Goal: Task Accomplishment & Management: Use online tool/utility

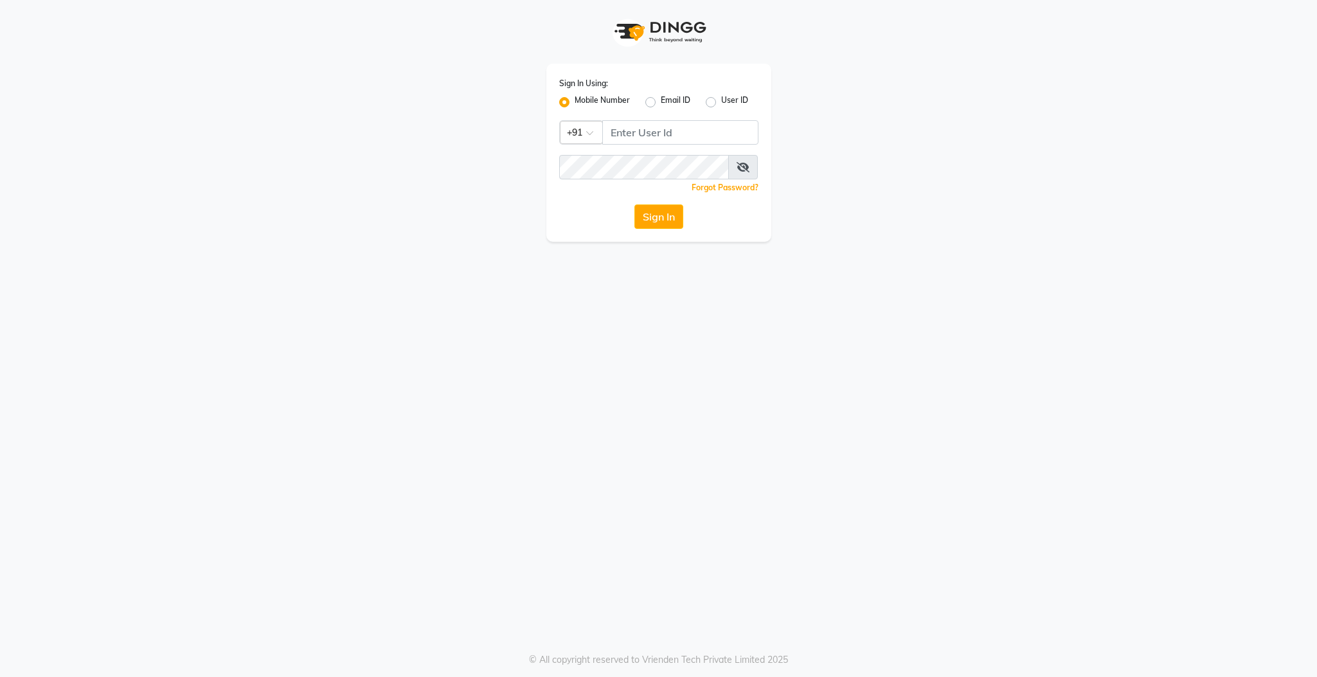
click at [1118, 273] on div "Sign In Using: Mobile Number Email ID User ID Country Code × +91 Remember me Fo…" at bounding box center [658, 338] width 1317 height 677
click at [661, 132] on input "Username" at bounding box center [680, 132] width 156 height 24
type input "9597910335"
click at [634, 204] on button "Sign In" at bounding box center [658, 216] width 49 height 24
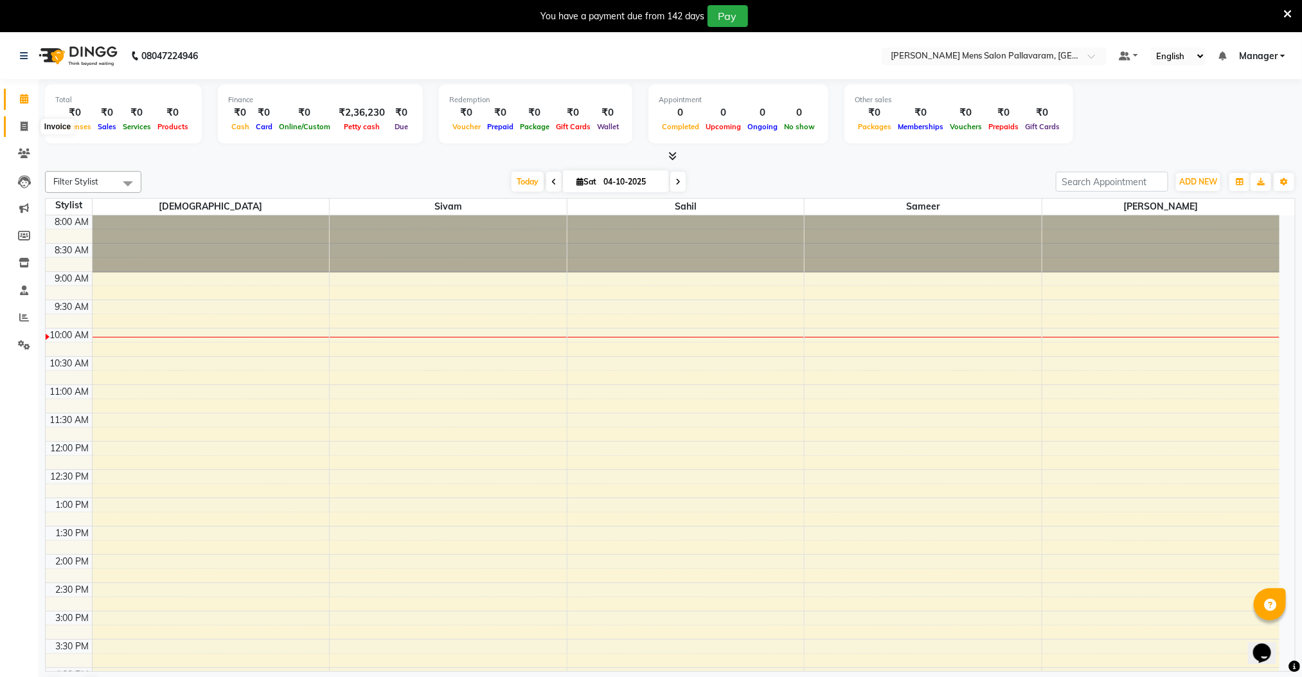
click at [21, 126] on icon at bounding box center [24, 126] width 7 height 10
select select "8211"
select select "service"
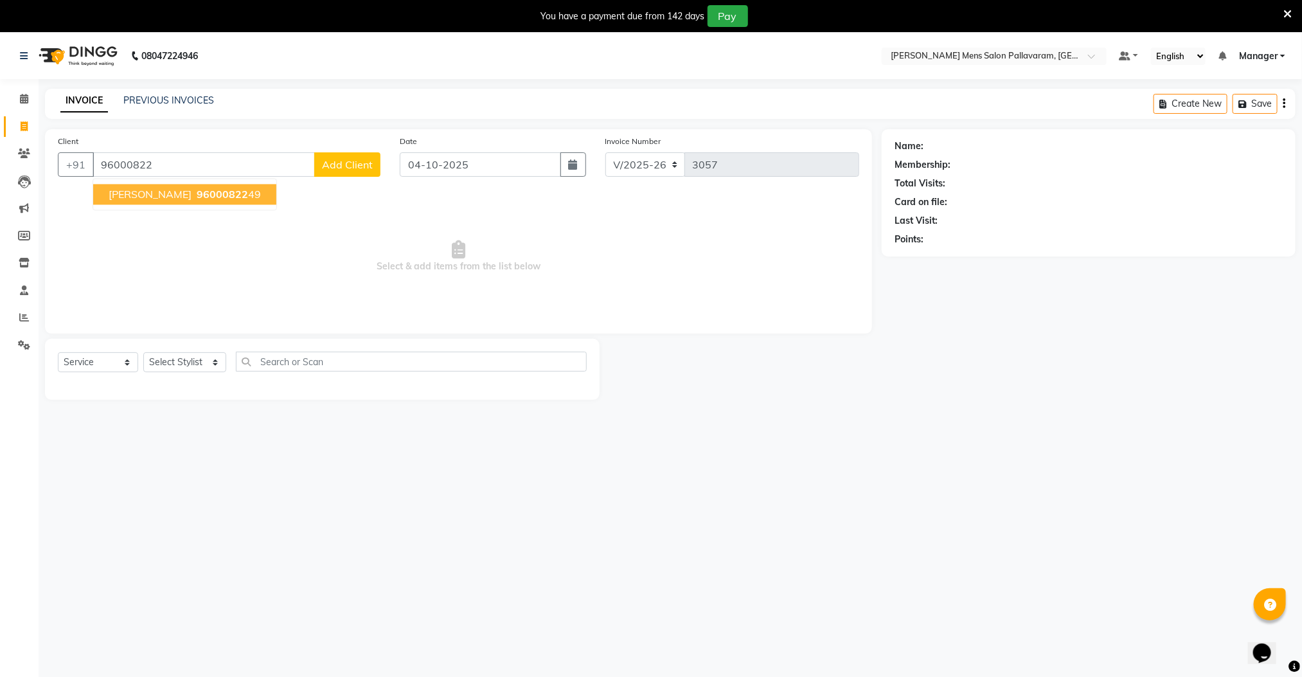
click at [197, 197] on span "96000822" at bounding box center [222, 194] width 51 height 13
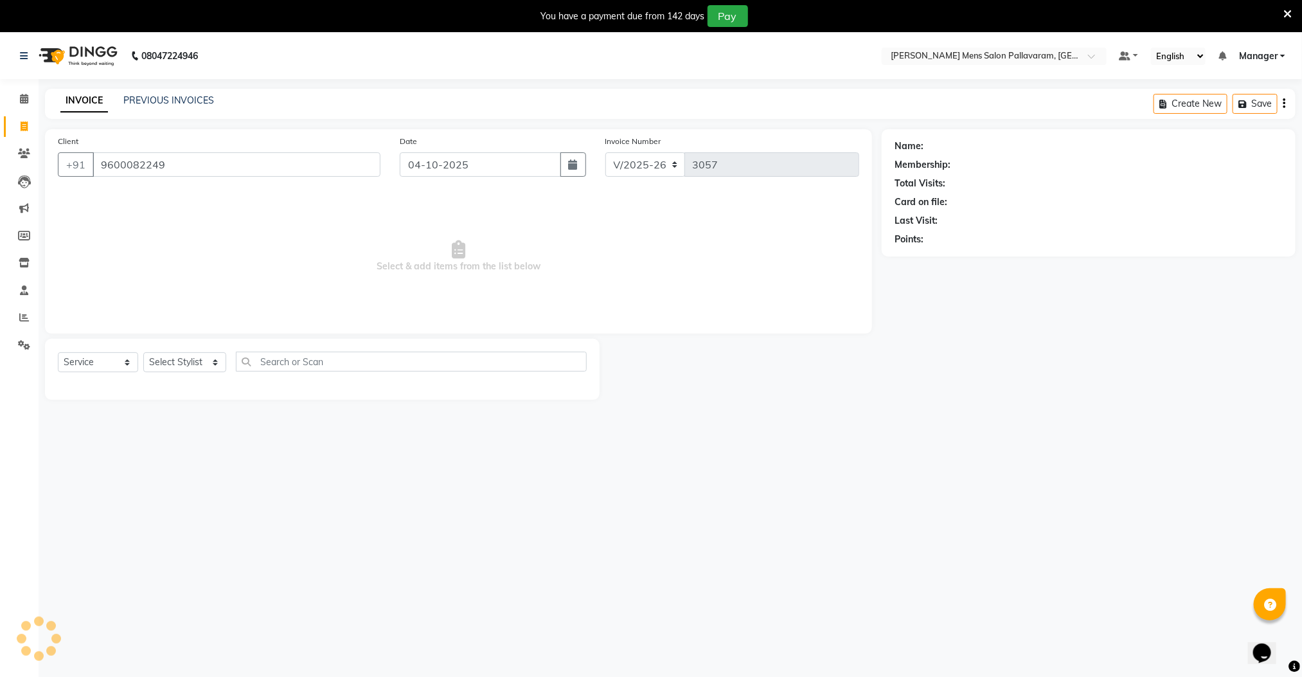
type input "9600082249"
click at [177, 361] on select "Select Stylist Manager [PERSON_NAME] [PERSON_NAME] [PERSON_NAME]" at bounding box center [184, 362] width 83 height 20
select select "89182"
click at [143, 353] on select "Select Stylist Manager [PERSON_NAME] [PERSON_NAME] [PERSON_NAME]" at bounding box center [184, 362] width 83 height 20
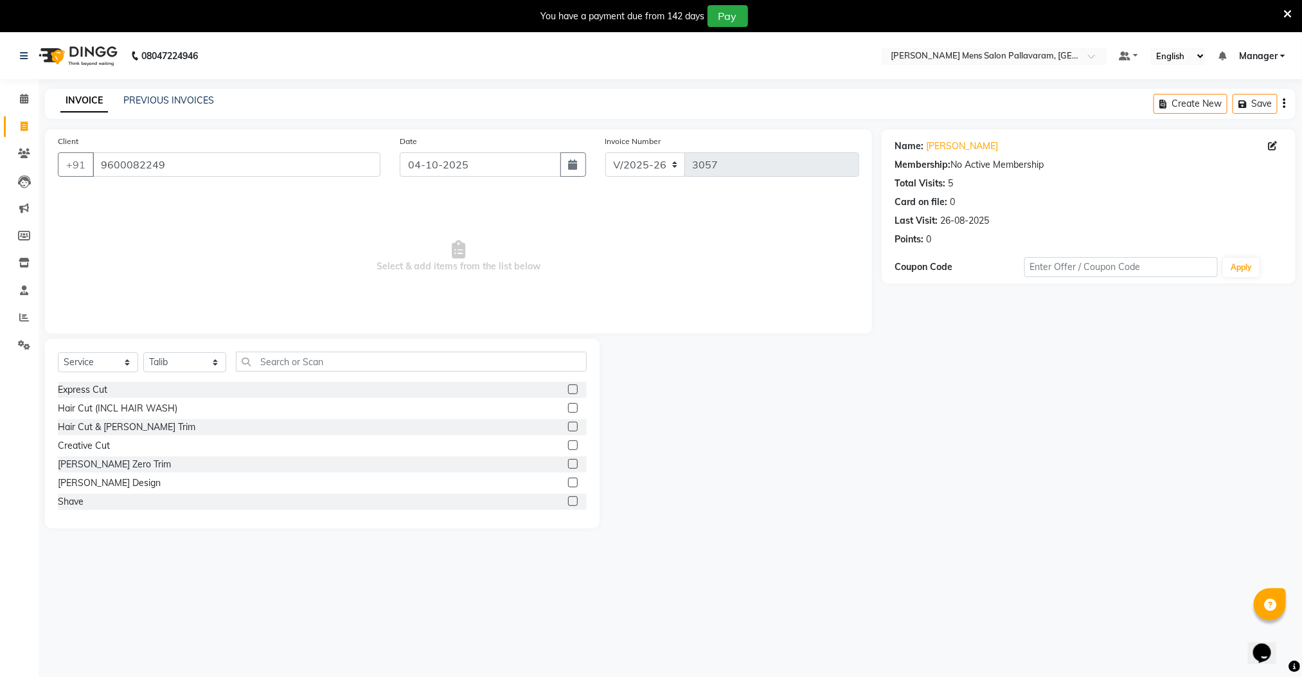
click at [568, 426] on label at bounding box center [573, 427] width 10 height 10
click at [568, 426] on input "checkbox" at bounding box center [572, 427] width 8 height 8
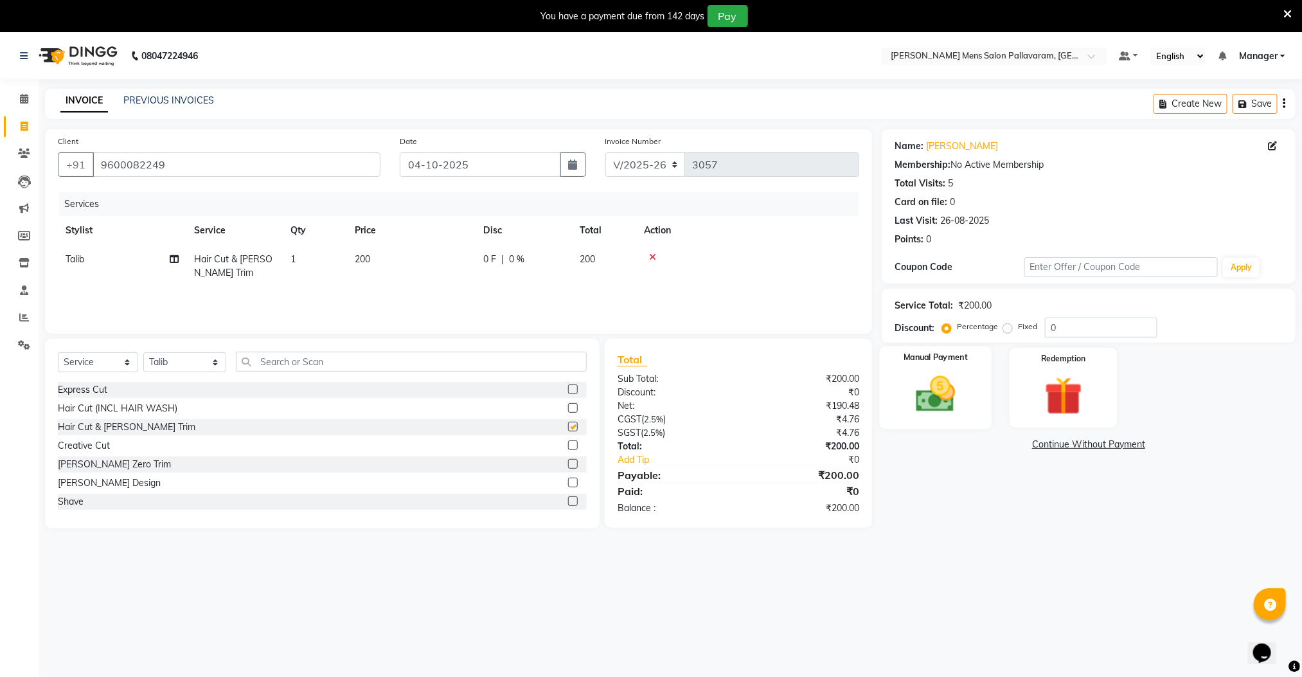
checkbox input "false"
click at [933, 402] on img at bounding box center [936, 394] width 64 height 46
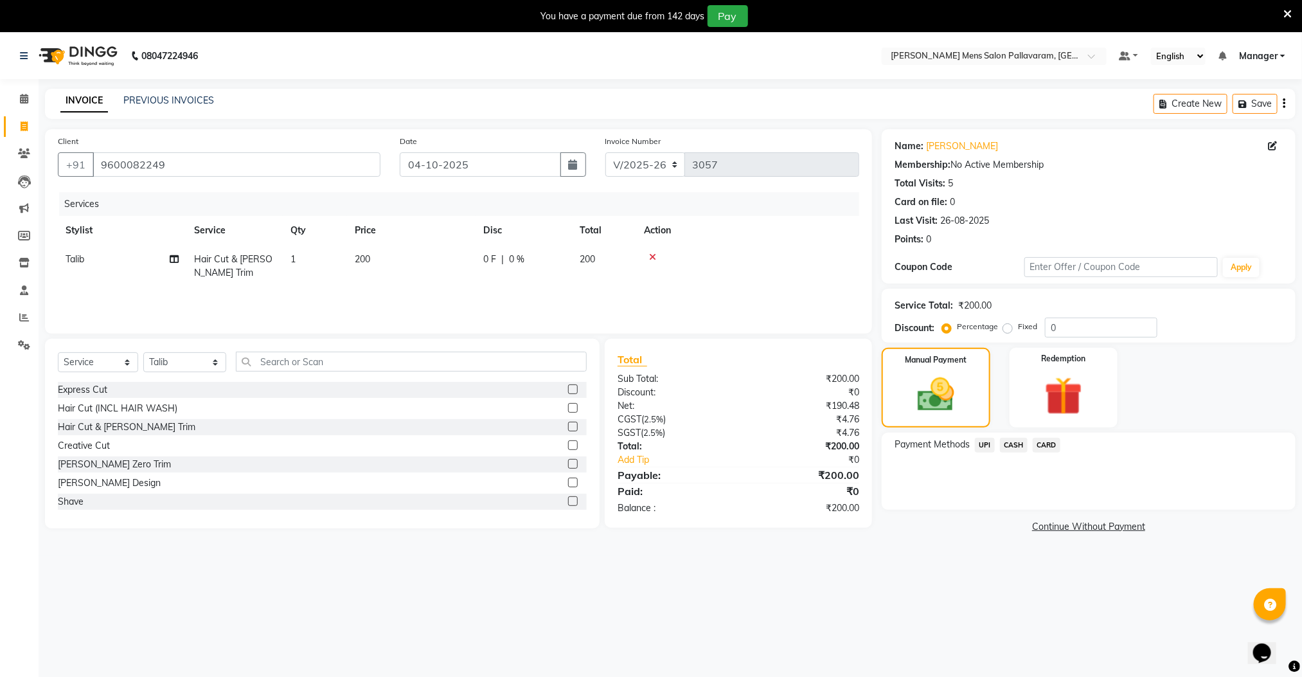
click at [984, 444] on span "UPI" at bounding box center [985, 445] width 20 height 15
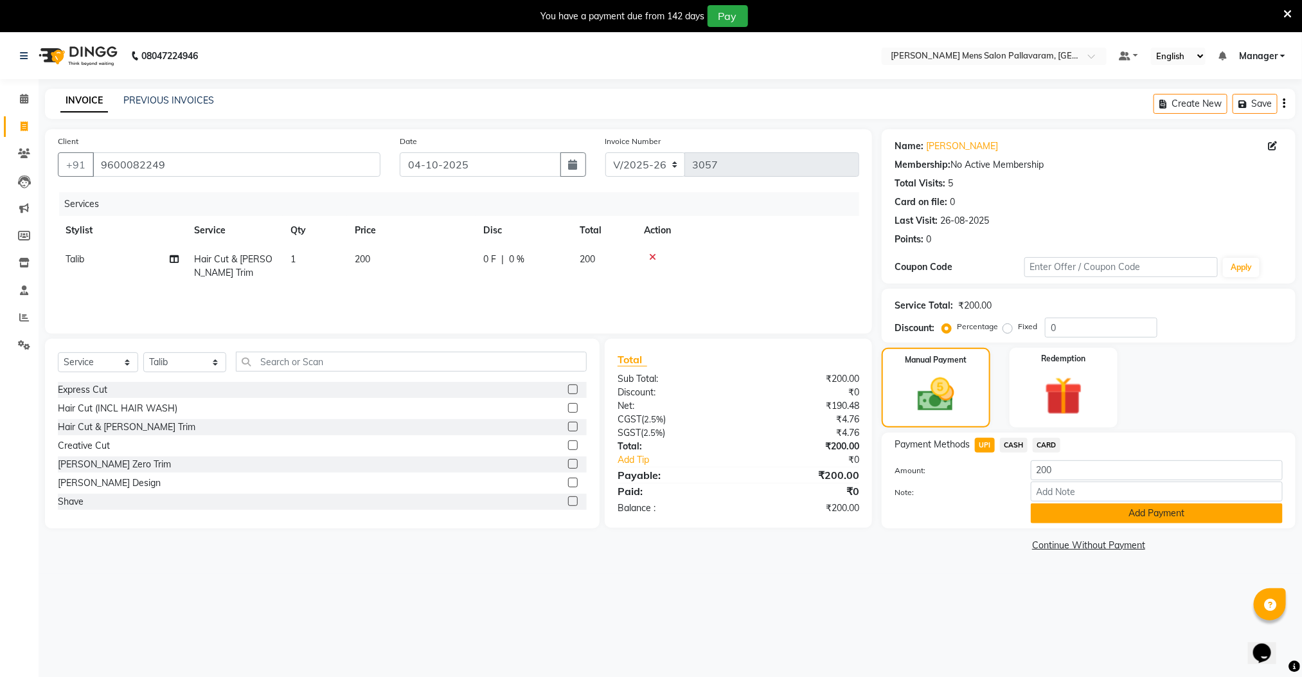
click at [1040, 519] on button "Add Payment" at bounding box center [1157, 513] width 252 height 20
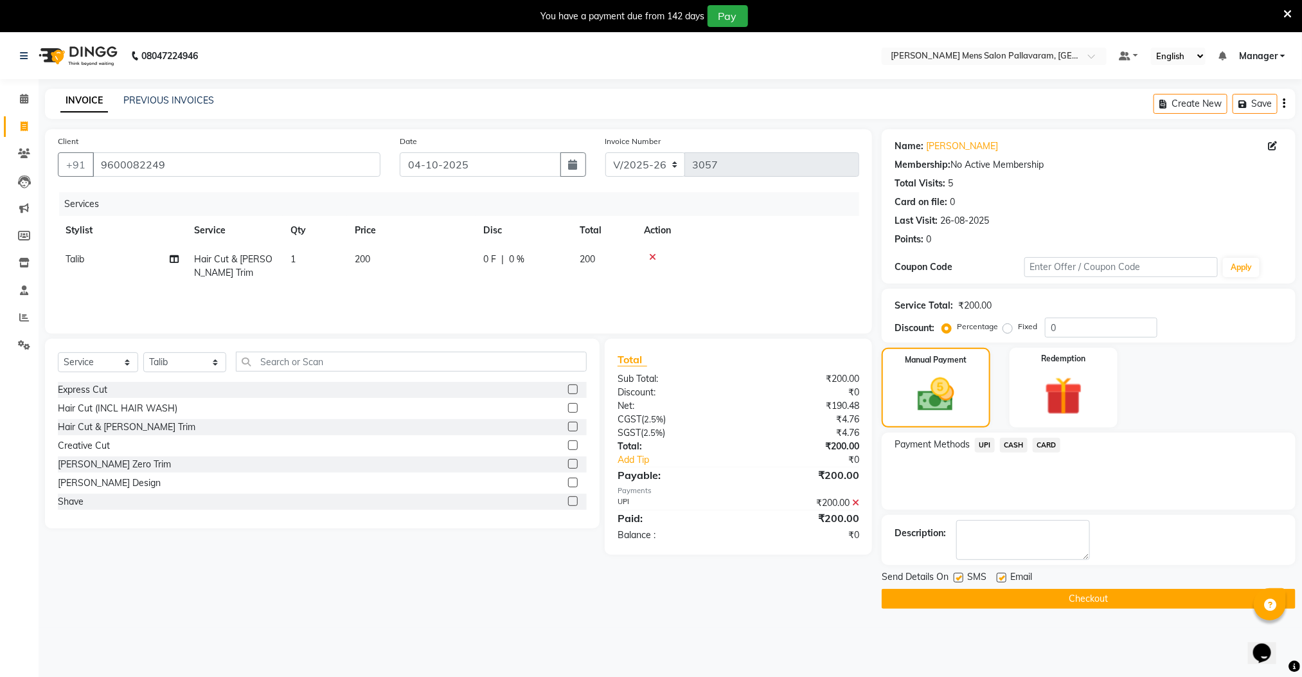
click at [1050, 600] on button "Checkout" at bounding box center [1089, 599] width 414 height 20
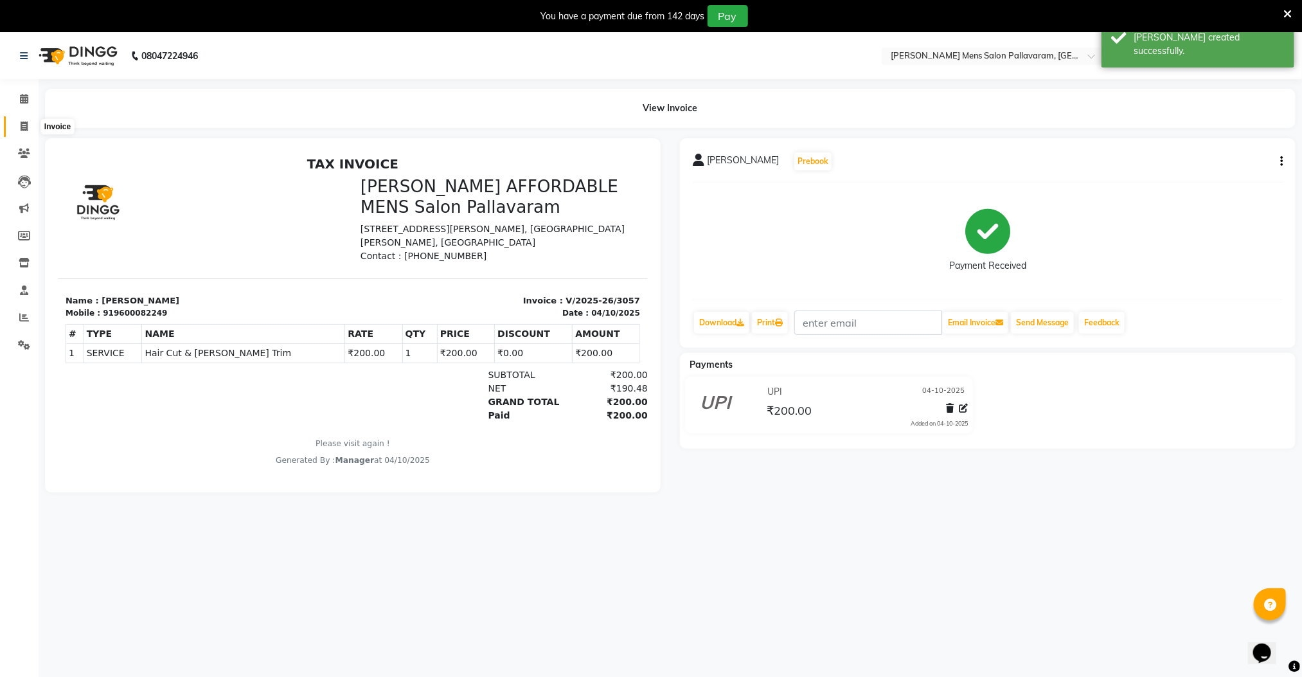
click at [26, 128] on icon at bounding box center [24, 126] width 7 height 10
select select "service"
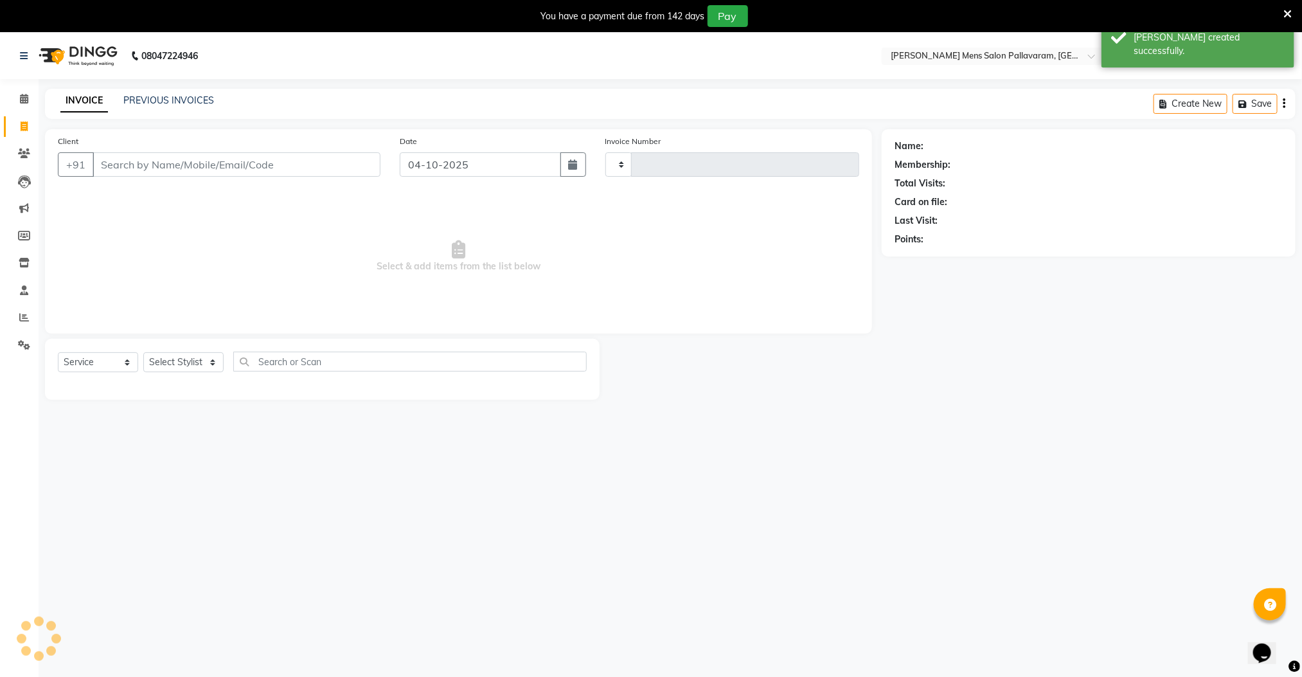
type input "3058"
select select "8211"
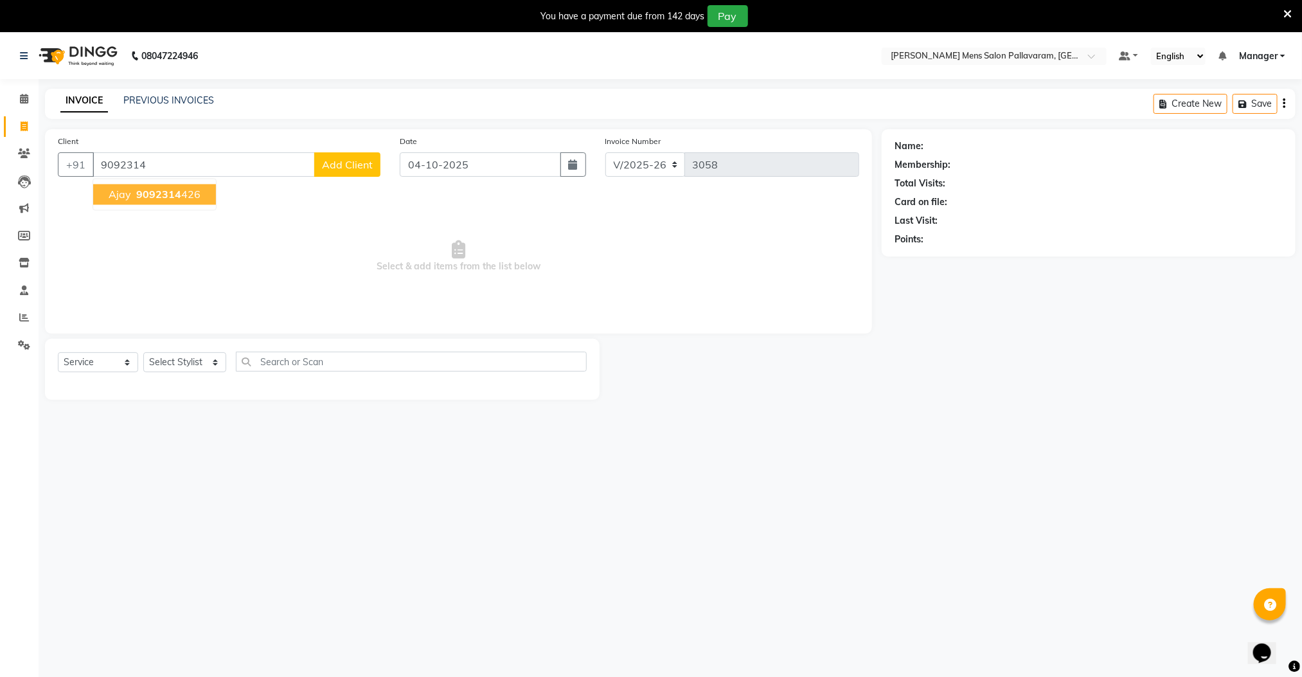
click at [130, 195] on button "ajay 9092314 426" at bounding box center [154, 194] width 123 height 21
type input "9092314426"
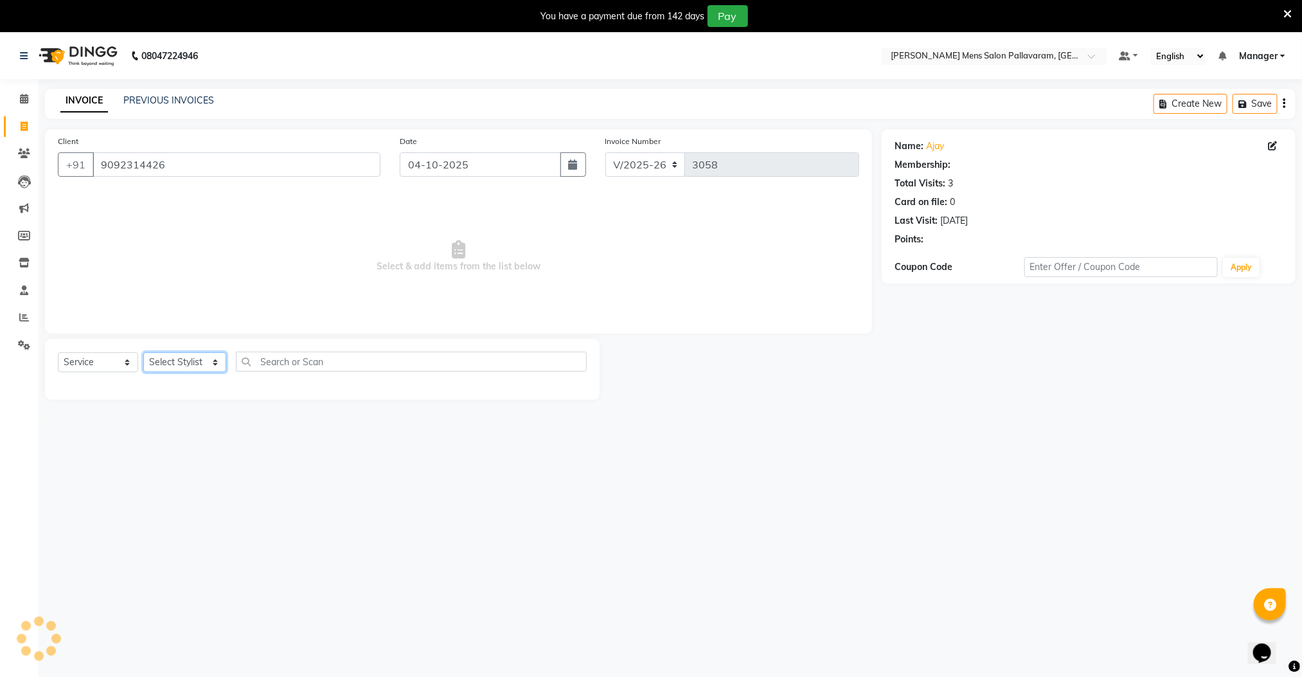
click at [190, 359] on select "Select Stylist Manager [PERSON_NAME] [PERSON_NAME] [PERSON_NAME]" at bounding box center [184, 362] width 83 height 20
click at [143, 353] on select "Select Stylist Manager [PERSON_NAME] [PERSON_NAME] [PERSON_NAME]" at bounding box center [184, 362] width 83 height 20
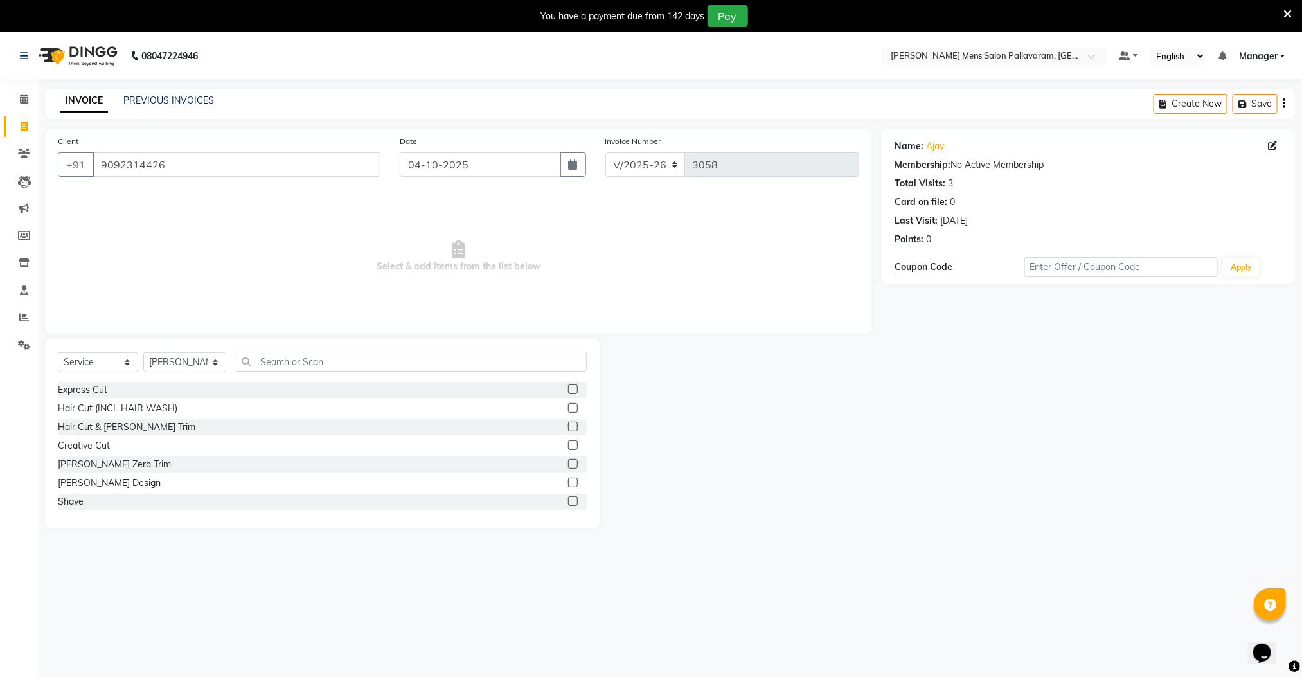
click at [166, 352] on div "Select Service Product Membership Package Voucher Prepaid Gift Card Select Styl…" at bounding box center [322, 367] width 529 height 30
click at [166, 357] on select "Select Stylist Manager [PERSON_NAME] [PERSON_NAME] [PERSON_NAME]" at bounding box center [184, 362] width 83 height 20
select select "78843"
click at [143, 353] on select "Select Stylist Manager [PERSON_NAME] [PERSON_NAME] [PERSON_NAME]" at bounding box center [184, 362] width 83 height 20
click at [568, 423] on label at bounding box center [573, 427] width 10 height 10
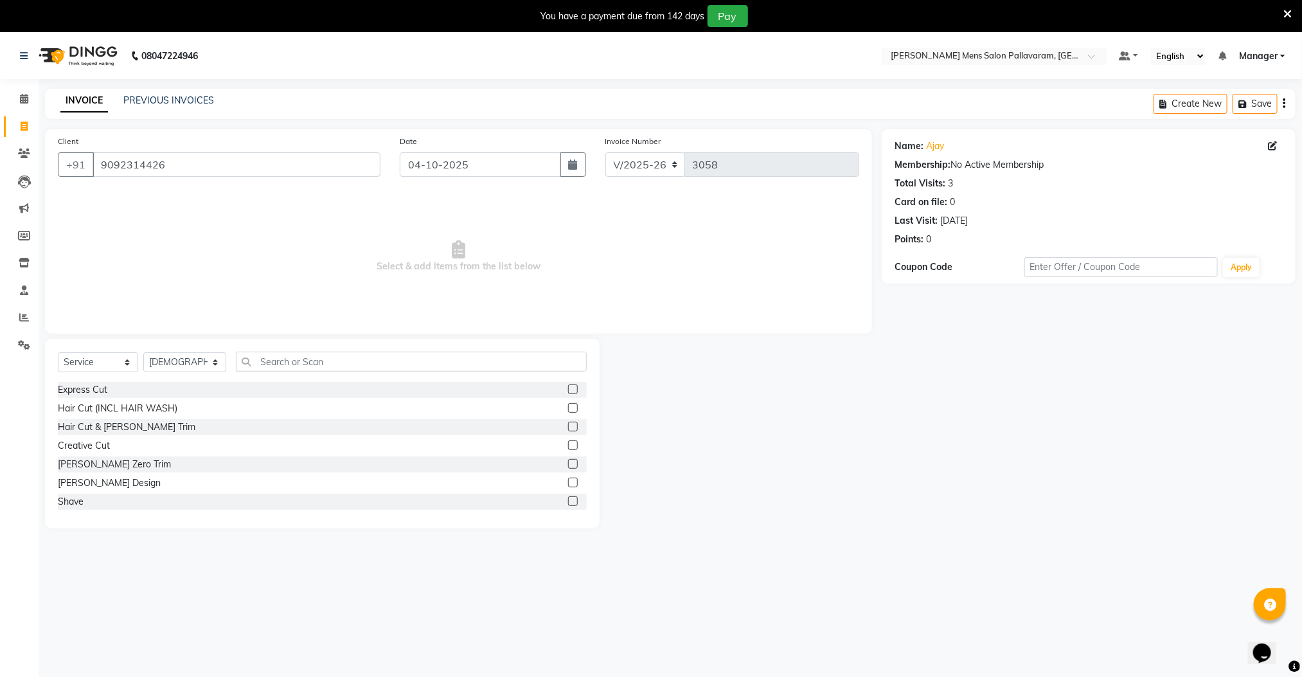
click at [568, 423] on input "checkbox" at bounding box center [572, 427] width 8 height 8
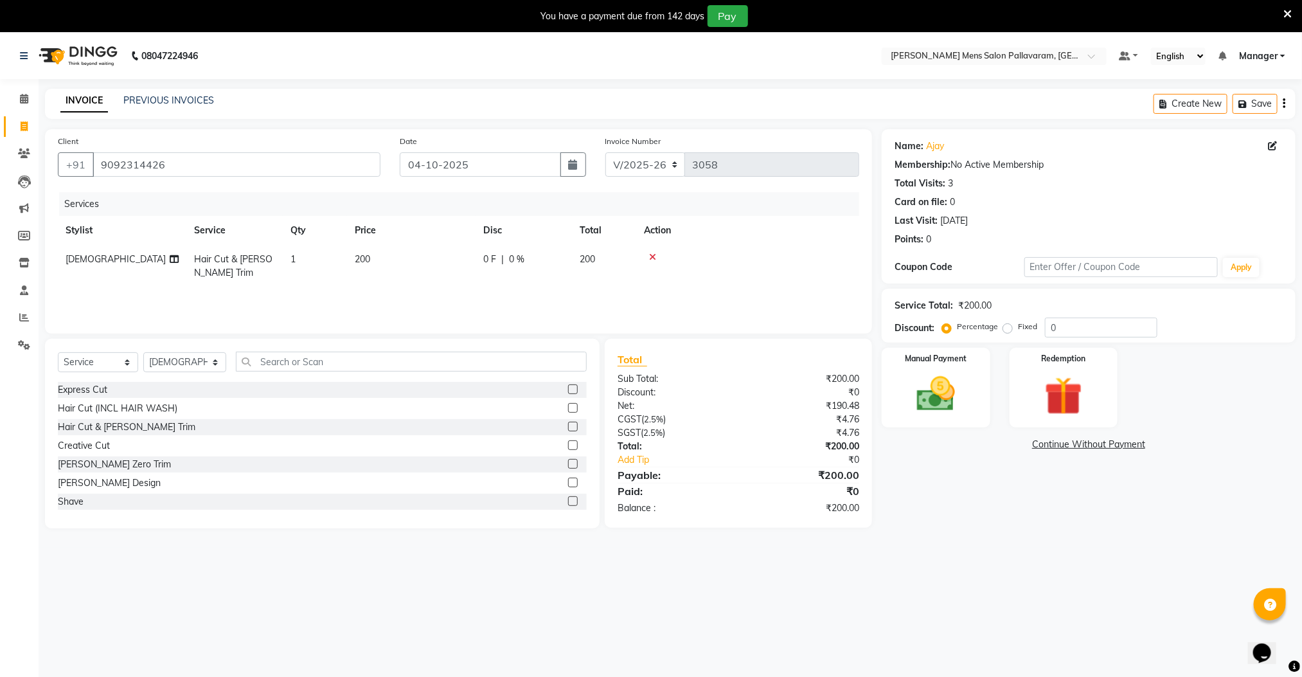
click at [568, 428] on label at bounding box center [573, 427] width 10 height 10
click at [568, 428] on input "checkbox" at bounding box center [572, 427] width 8 height 8
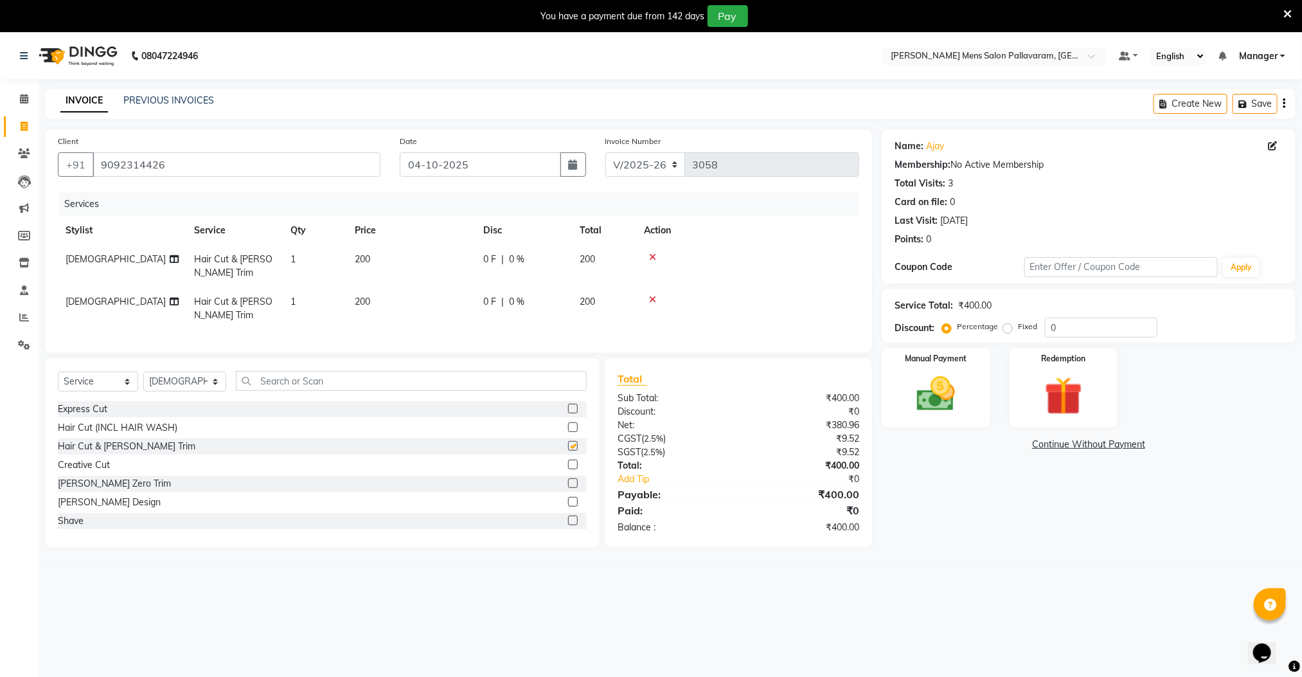
checkbox input "false"
click at [649, 301] on icon at bounding box center [652, 299] width 7 height 9
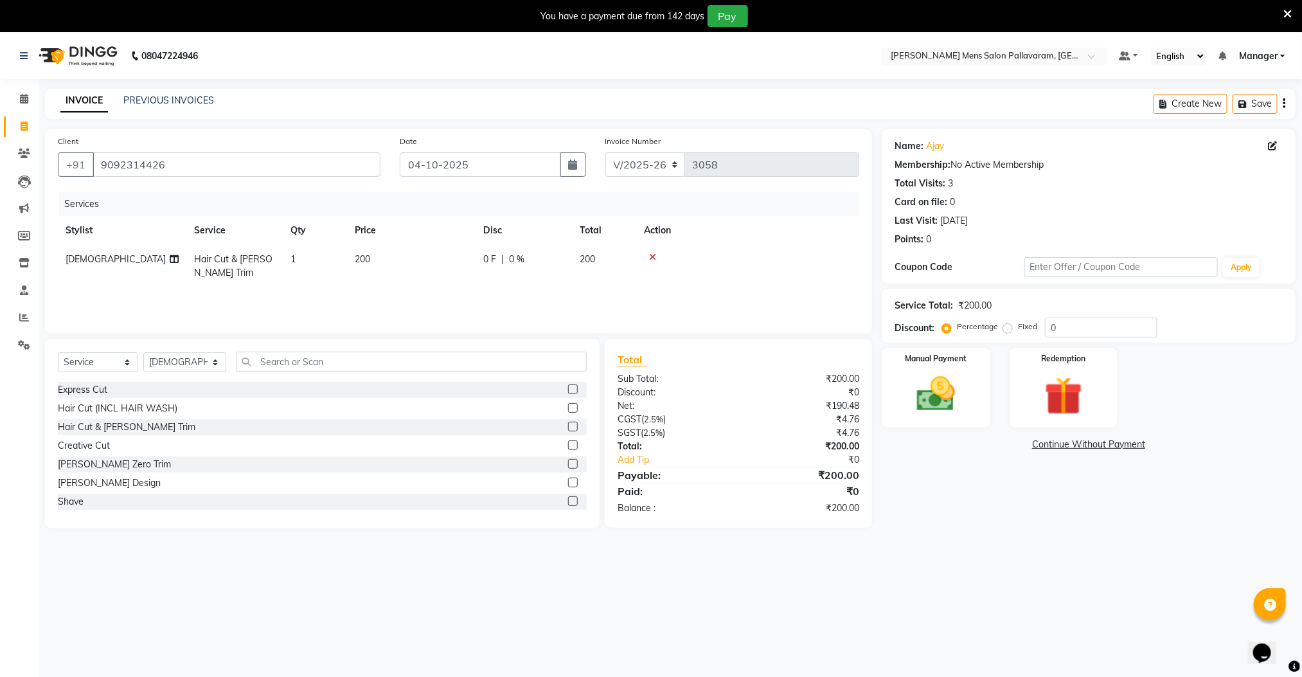
click at [568, 479] on label at bounding box center [573, 483] width 10 height 10
click at [568, 479] on input "checkbox" at bounding box center [572, 483] width 8 height 8
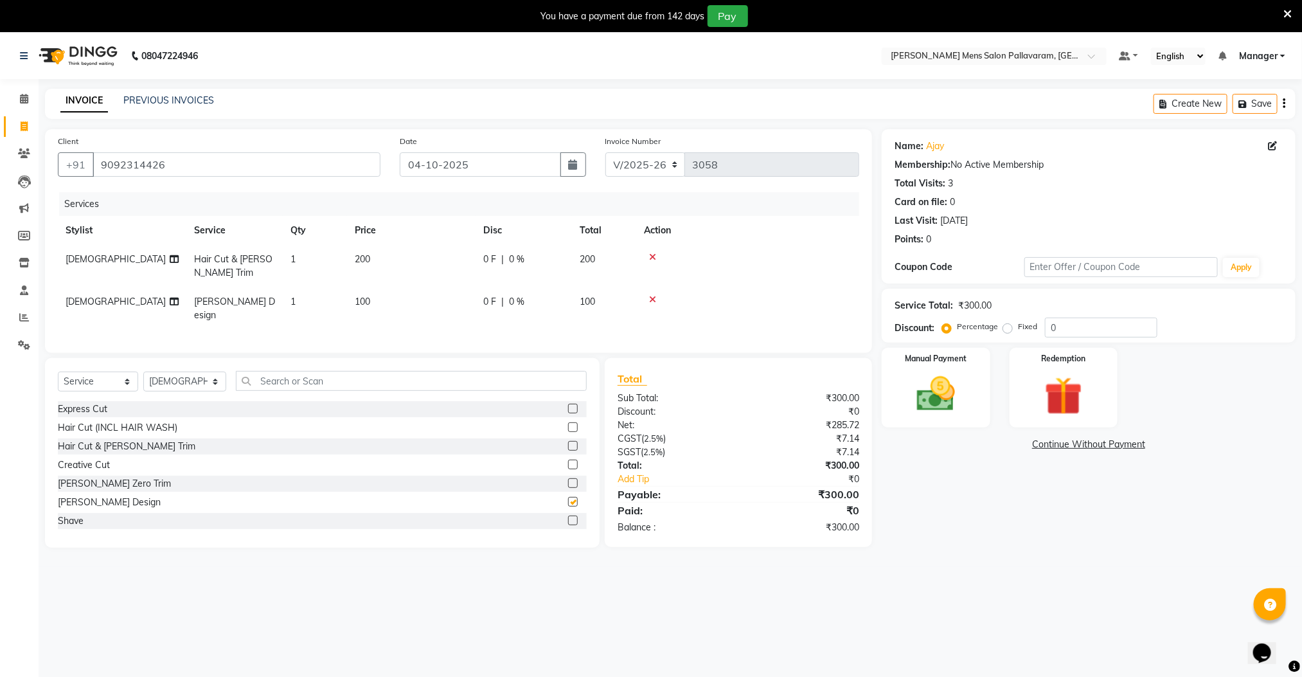
checkbox input "false"
click at [914, 403] on img at bounding box center [936, 394] width 64 height 46
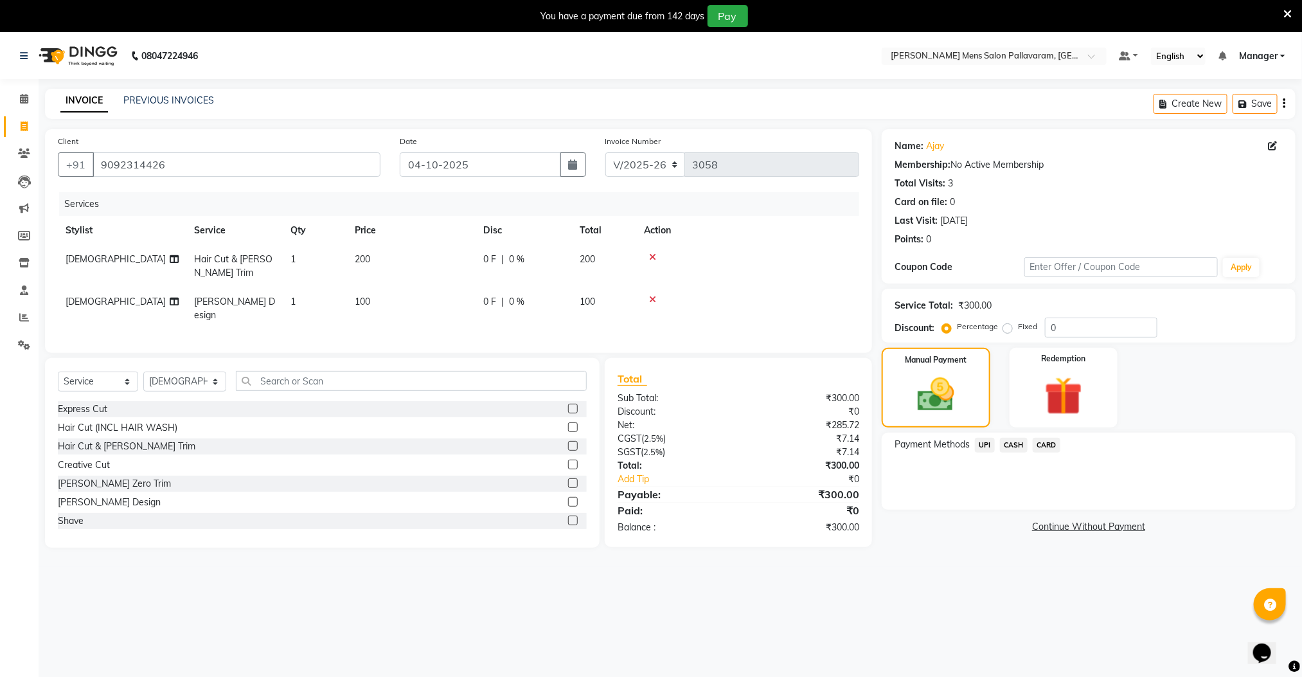
click at [985, 443] on span "UPI" at bounding box center [985, 445] width 20 height 15
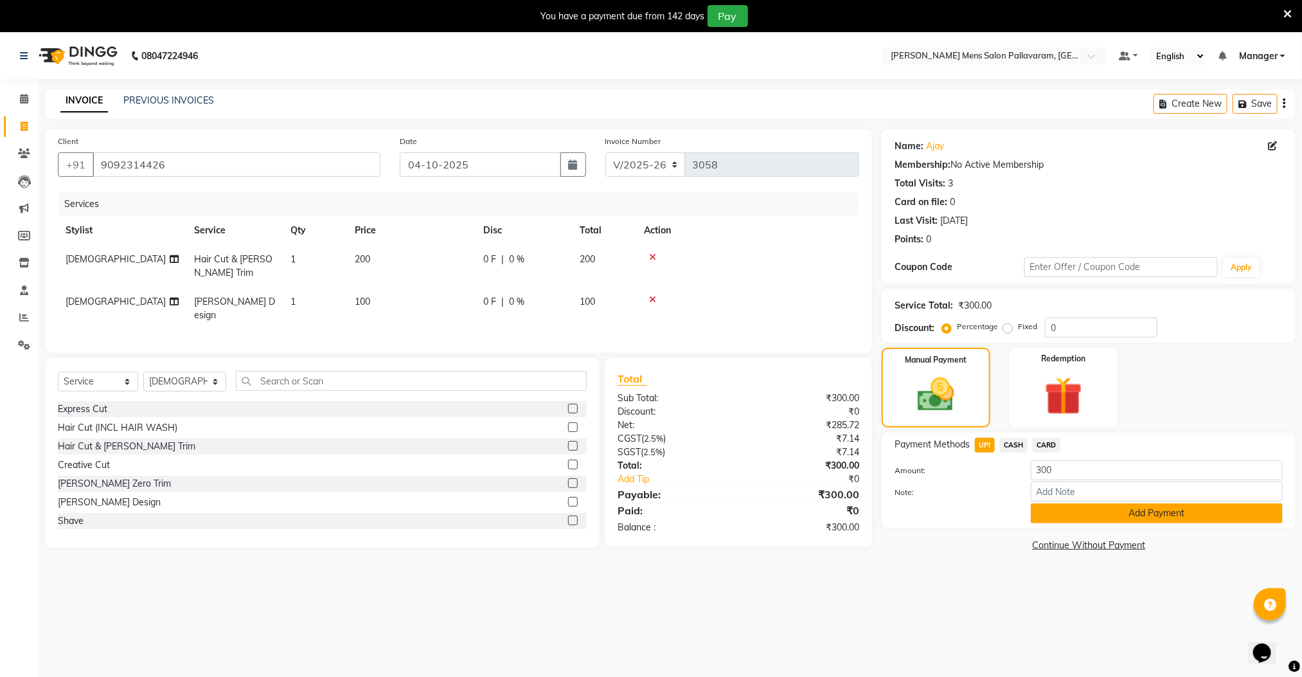
click at [1059, 513] on button "Add Payment" at bounding box center [1157, 513] width 252 height 20
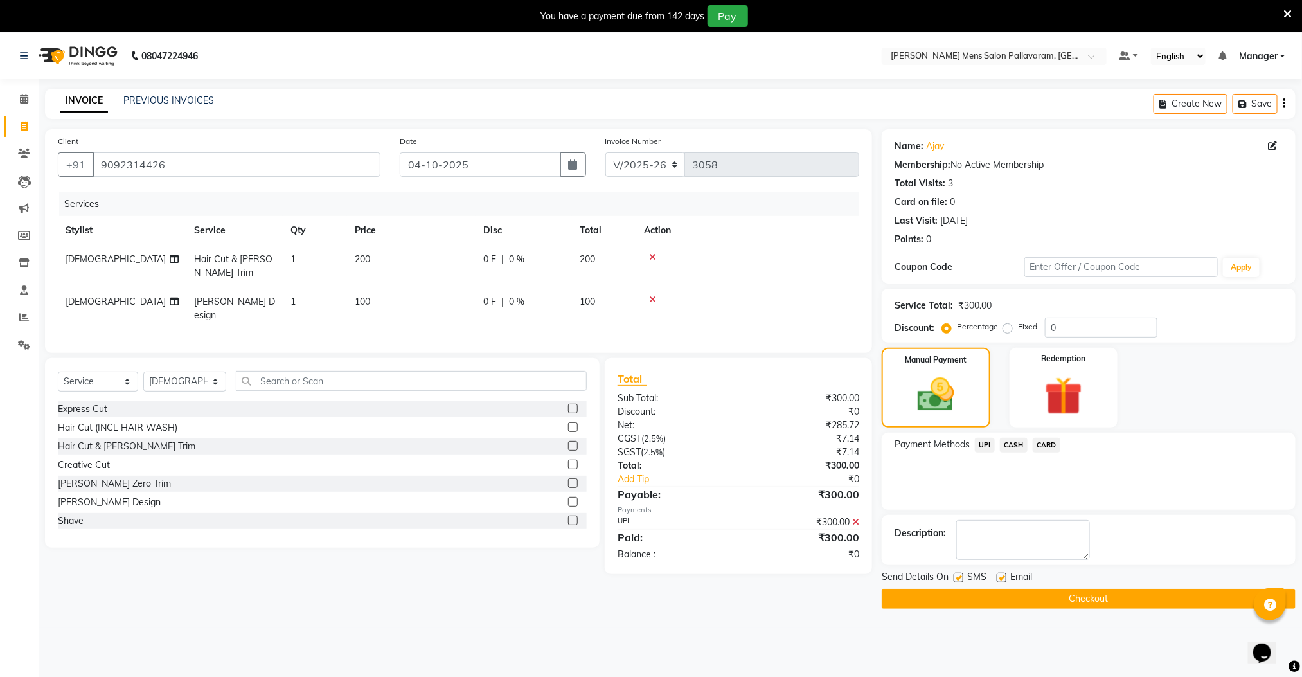
click at [1055, 600] on button "Checkout" at bounding box center [1089, 599] width 414 height 20
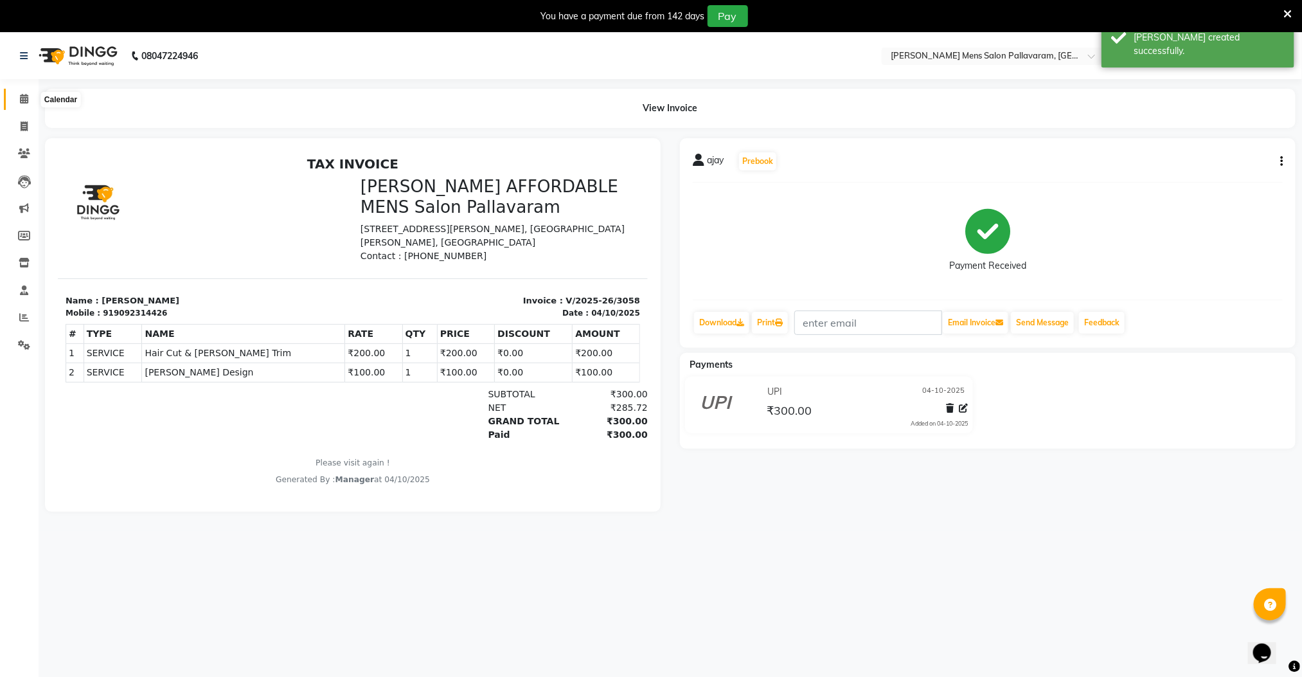
click at [26, 98] on icon at bounding box center [24, 99] width 8 height 10
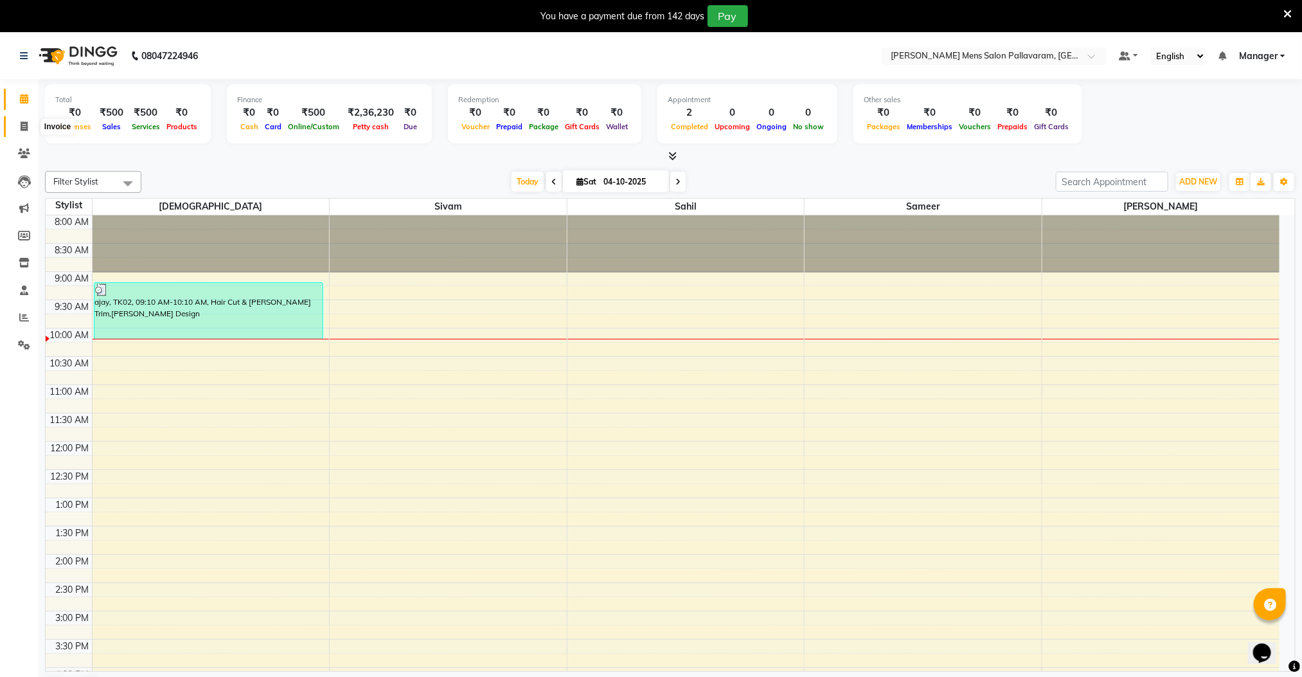
click at [19, 120] on span at bounding box center [24, 127] width 22 height 15
select select "service"
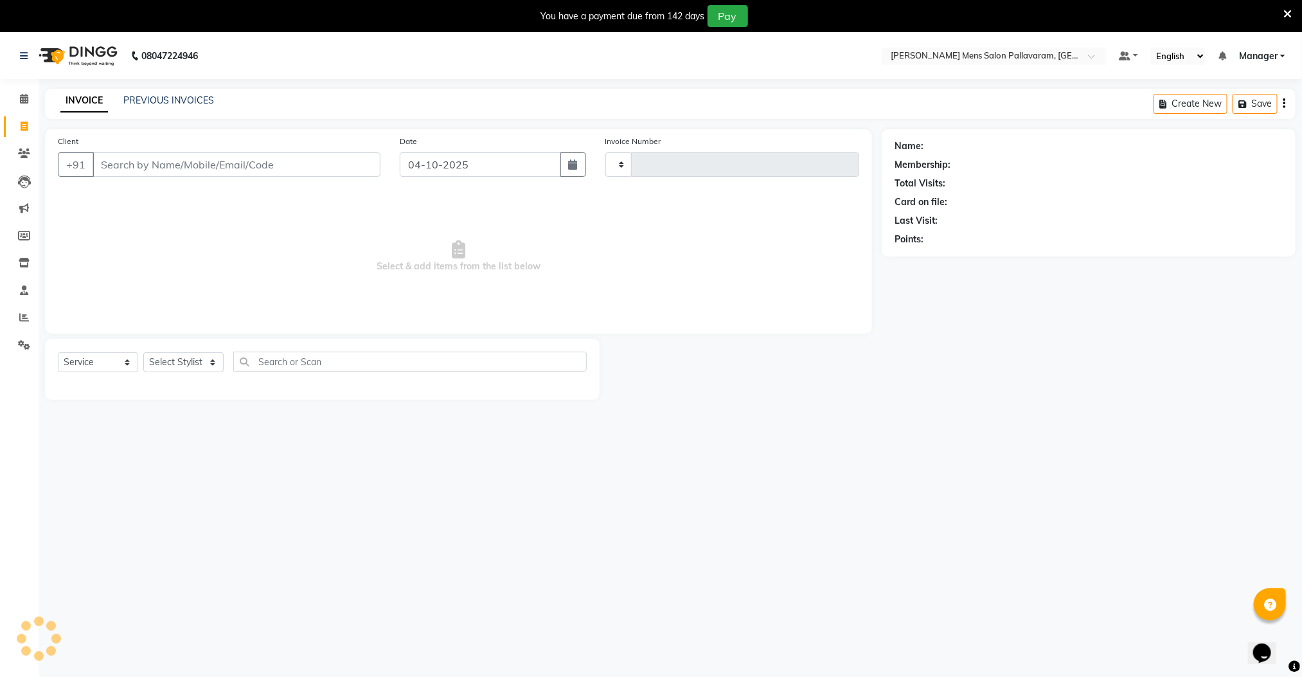
type input "3059"
select select "8211"
